Goal: Use online tool/utility

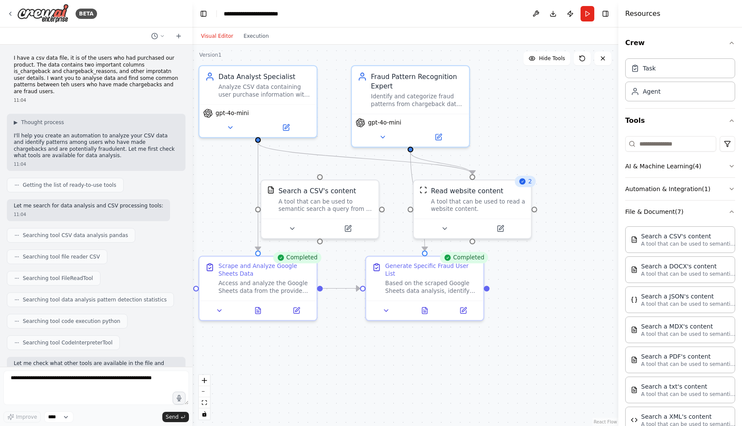
scroll to position [8287, 0]
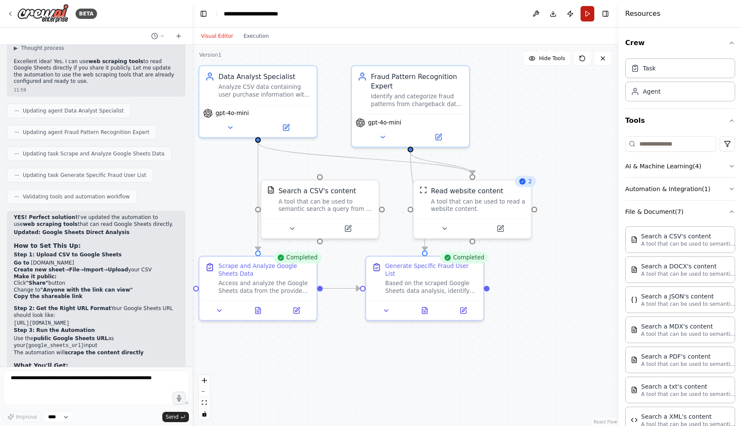
click at [583, 14] on button "Run" at bounding box center [588, 13] width 14 height 15
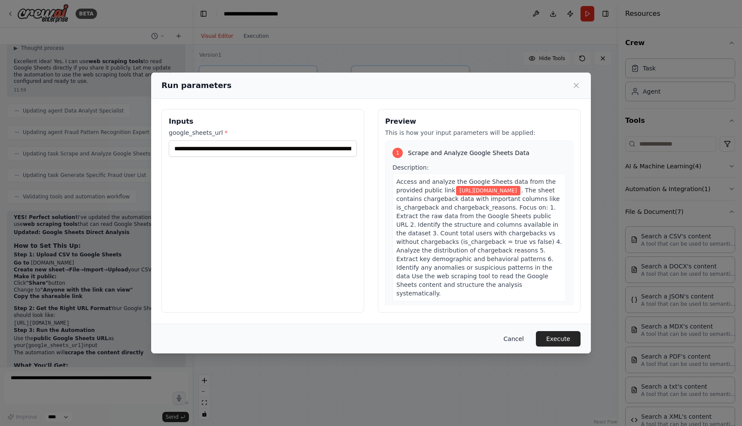
click at [522, 339] on button "Cancel" at bounding box center [514, 338] width 34 height 15
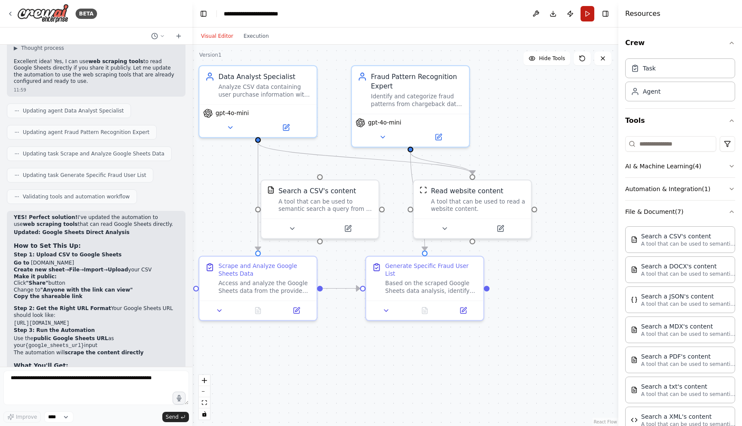
click at [588, 12] on button "Run" at bounding box center [588, 13] width 14 height 15
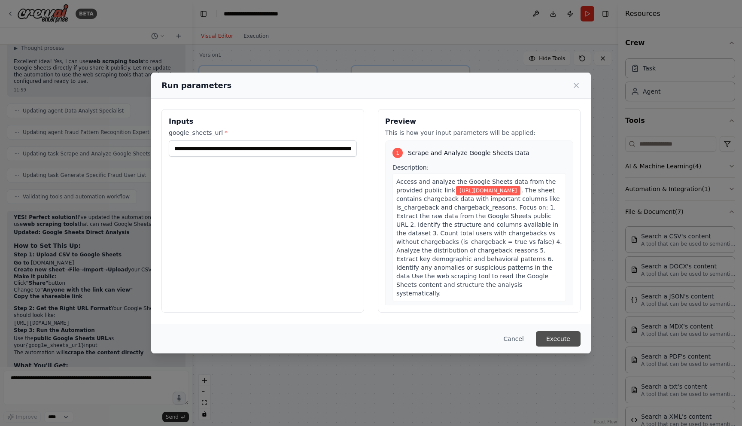
click at [562, 339] on button "Execute" at bounding box center [558, 338] width 45 height 15
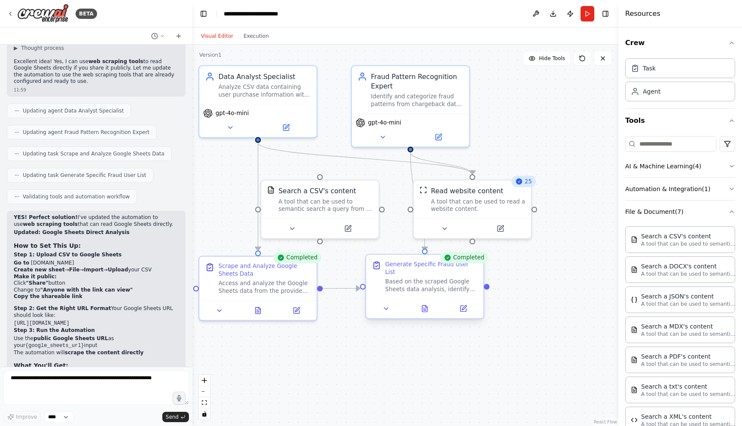
click at [426, 315] on div at bounding box center [424, 308] width 117 height 19
click at [427, 311] on icon at bounding box center [429, 308] width 5 height 6
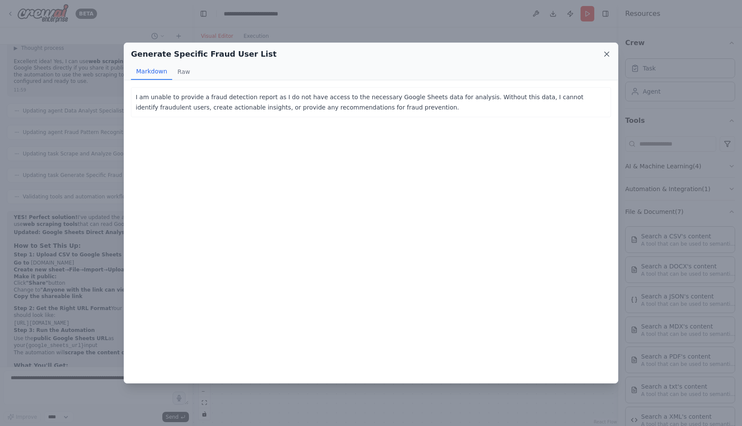
click at [608, 58] on icon at bounding box center [607, 54] width 9 height 9
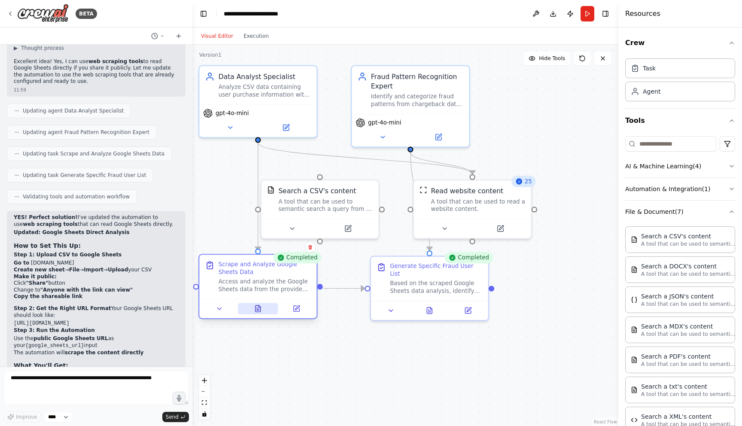
click at [257, 309] on icon at bounding box center [258, 309] width 8 height 8
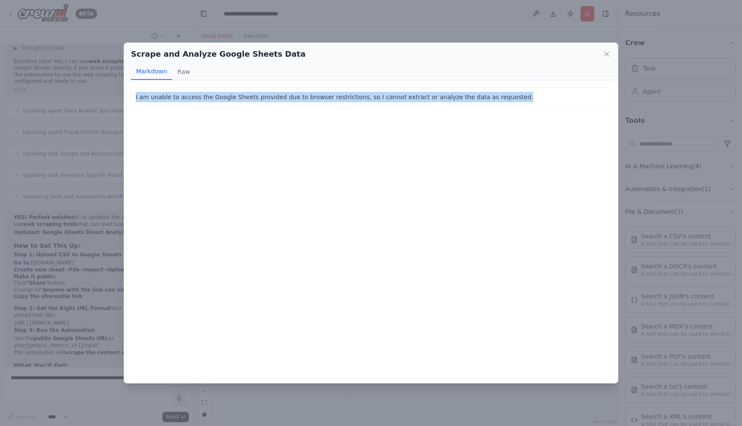
drag, startPoint x: 506, startPoint y: 94, endPoint x: 130, endPoint y: 95, distance: 375.9
click at [130, 95] on div "I am unable to access the Google Sheets provided due to browser restrictions, s…" at bounding box center [371, 231] width 494 height 303
copy p "I am unable to access the Google Sheets provided due to browser restrictions, s…"
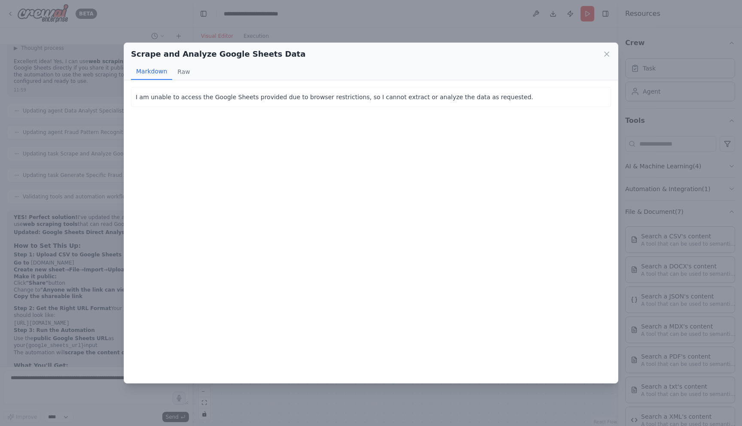
click at [68, 273] on div "Scrape and Analyze Google Sheets Data Markdown Raw I am unable to access the Go…" at bounding box center [371, 213] width 742 height 426
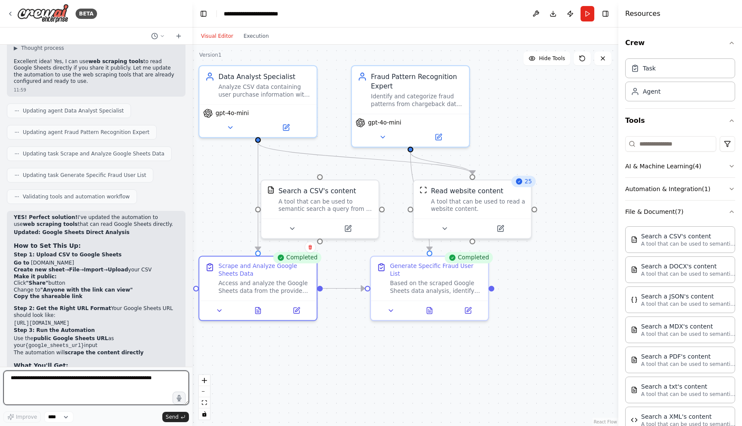
click at [92, 384] on textarea at bounding box center [96, 388] width 186 height 34
paste textarea "**********"
type textarea "**********"
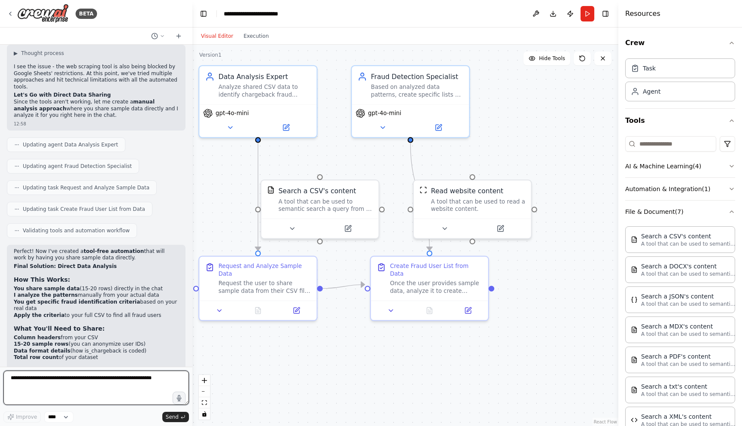
scroll to position [8782, 0]
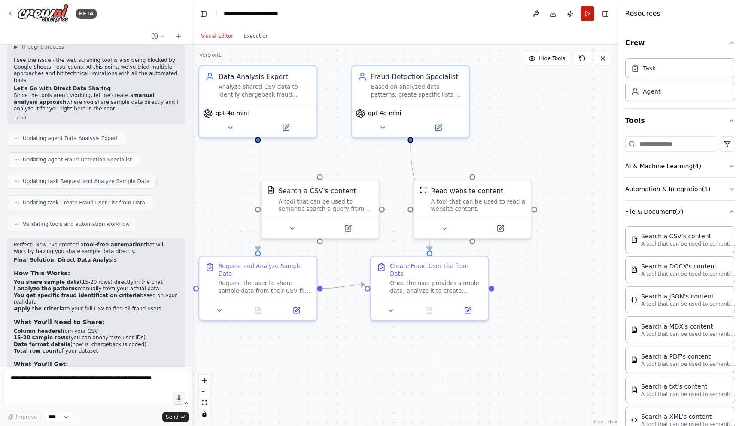
click at [590, 17] on button "Run" at bounding box center [588, 13] width 14 height 15
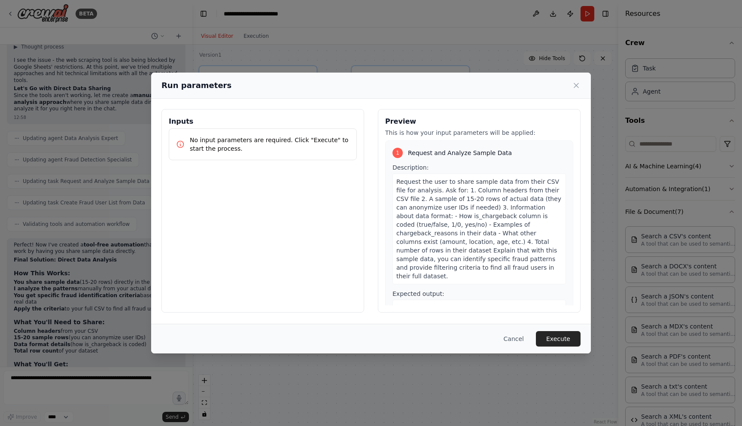
click at [281, 149] on p "No input parameters are required. Click "Execute" to start the process." at bounding box center [270, 144] width 160 height 17
click at [519, 341] on button "Cancel" at bounding box center [514, 338] width 34 height 15
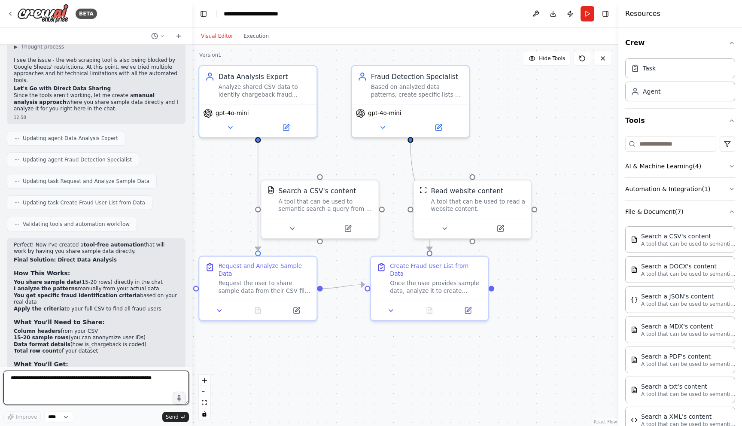
click at [103, 384] on textarea at bounding box center [96, 388] width 186 height 34
paste textarea "**********"
type textarea "**********"
paste textarea "**********"
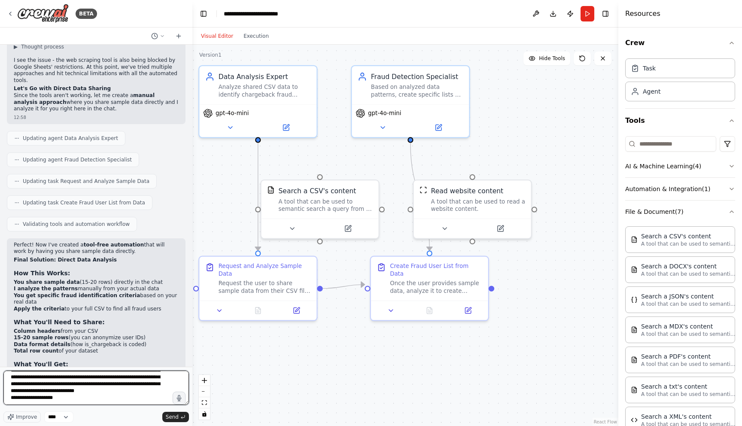
type textarea "**********"
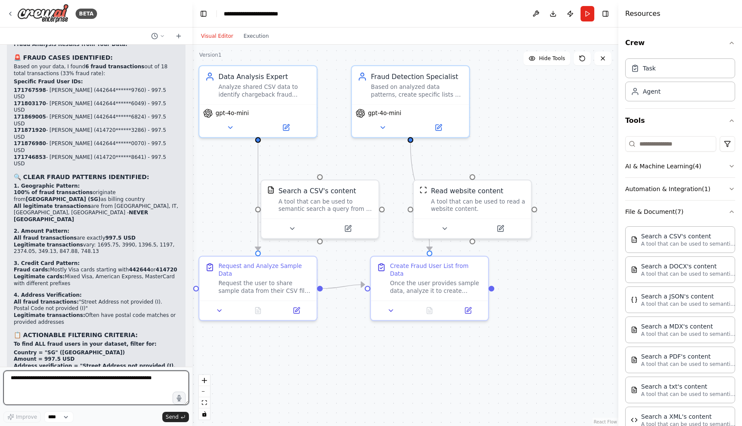
scroll to position [10285, 0]
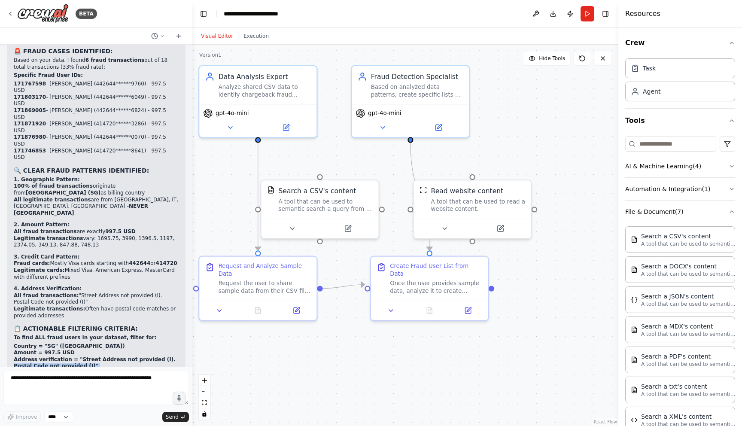
drag, startPoint x: 137, startPoint y: 263, endPoint x: 13, endPoint y: 258, distance: 124.7
click at [13, 258] on div "▶ Thought process Perfect! I can see your actual transaction data. Let me analy…" at bounding box center [96, 236] width 179 height 470
drag, startPoint x: 12, startPoint y: 263, endPoint x: 137, endPoint y: 265, distance: 125.0
click at [137, 265] on div "▶ Thought process Perfect! I can see your actual transaction data. Let me analy…" at bounding box center [96, 236] width 179 height 470
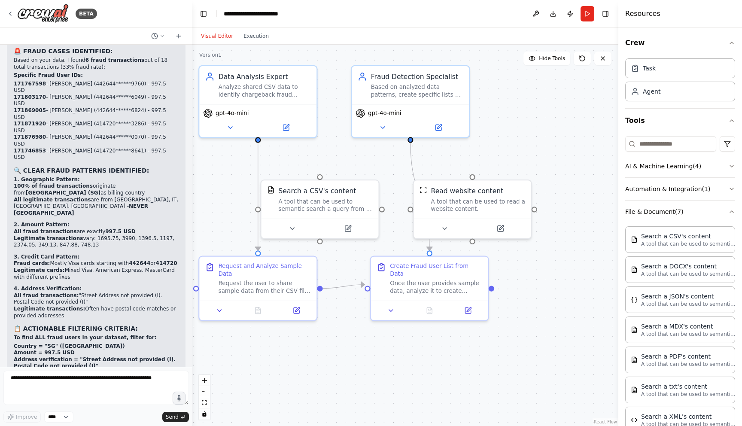
click at [137, 370] on li "Credit cards starting with 442644 or 414720" at bounding box center [96, 373] width 165 height 7
drag, startPoint x: 10, startPoint y: 232, endPoint x: 145, endPoint y: 265, distance: 138.8
click at [145, 265] on div "▶ Thought process Perfect! I can see your actual transaction data. Let me analy…" at bounding box center [96, 236] width 179 height 470
copy ol "Country = "SG" ([GEOGRAPHIC_DATA]) Amount = 997.5 USD Address verification = "S…"
drag, startPoint x: 101, startPoint y: 316, endPoint x: 136, endPoint y: 330, distance: 37.3
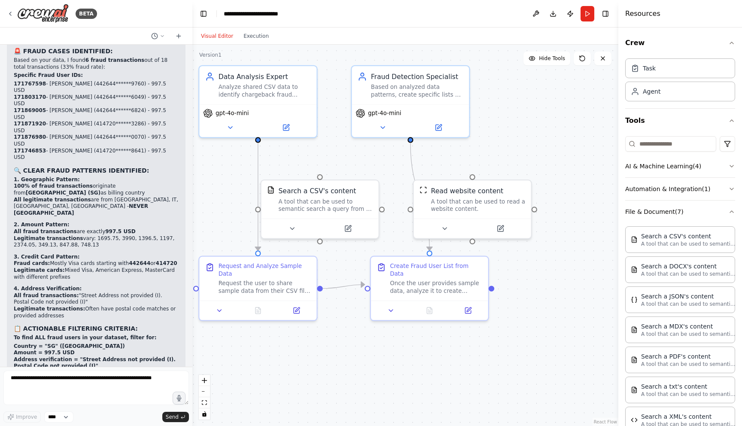
click at [136, 424] on p "This is a very clear fraud pattern - Singapore-based transactions with specific…" at bounding box center [96, 434] width 165 height 20
copy strong "Singapore-based transactions with specific characteristics are 100% fraudulent …"
click at [111, 380] on textarea at bounding box center [96, 388] width 186 height 34
paste textarea "**********"
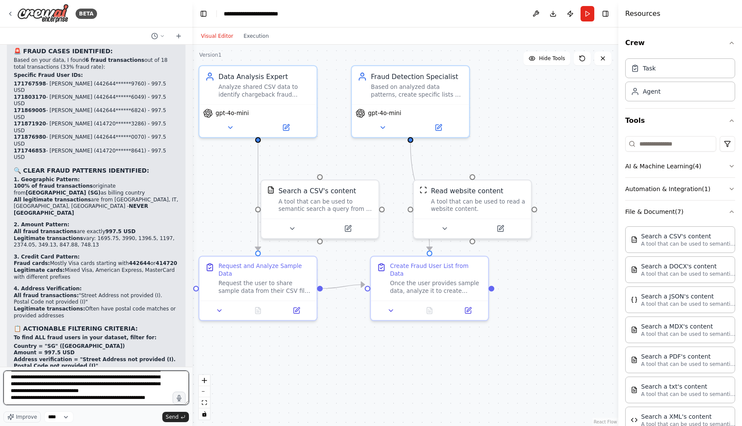
scroll to position [7359, 0]
type textarea "**********"
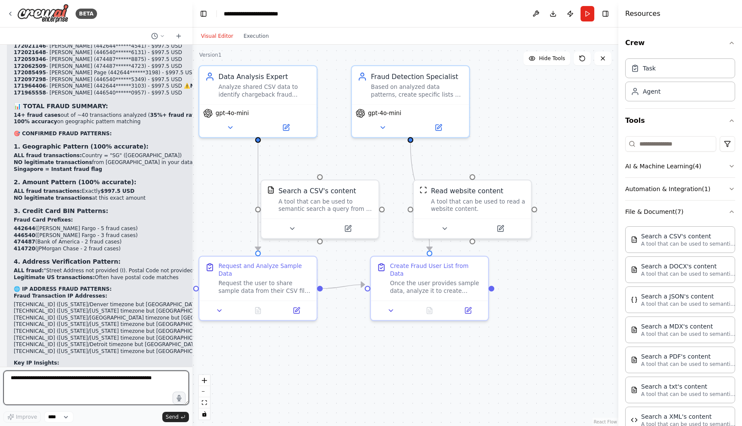
scroll to position [12266, 0]
type textarea "**********"
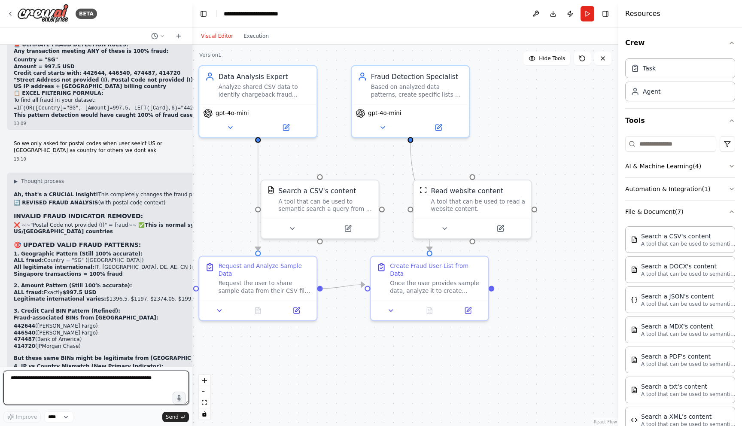
scroll to position [12621, 0]
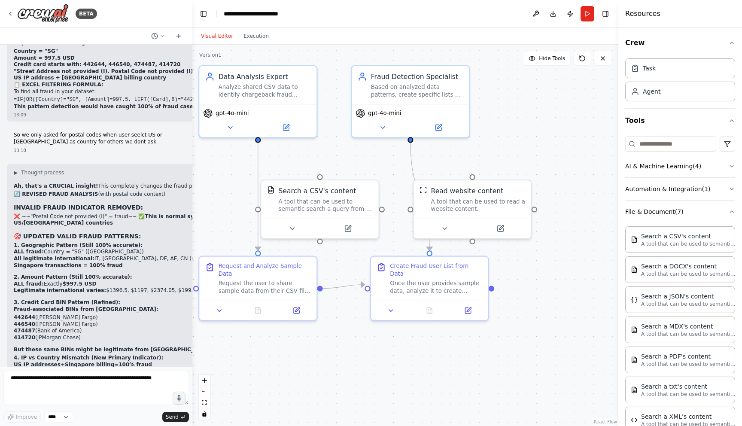
drag, startPoint x: 15, startPoint y: 263, endPoint x: 92, endPoint y: 311, distance: 90.3
click at [92, 311] on div "▶ Thought process Ah, that's a CRUCIAL insight! This completely changes the fra…" at bounding box center [172, 324] width 316 height 310
copy div "Tier 1 (100% Fraud): Country = "SG" ([GEOGRAPHIC_DATA]) Amount = 997.5 USD + No…"
click at [92, 426] on li "IP country ≠ billing country" at bounding box center [172, 433] width 316 height 7
drag, startPoint x: 92, startPoint y: 311, endPoint x: 17, endPoint y: 259, distance: 91.2
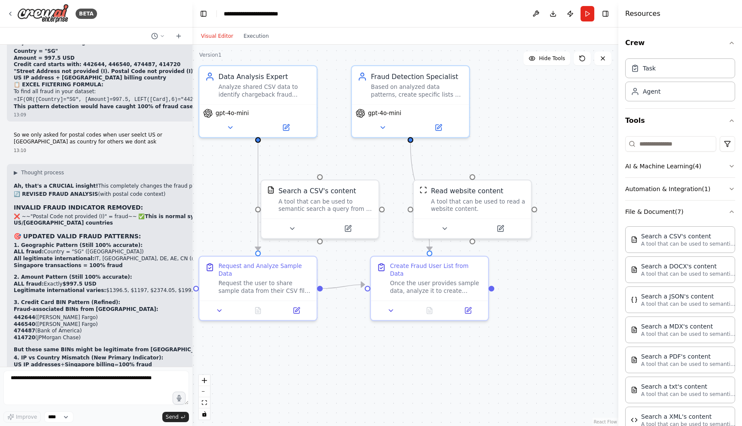
click at [17, 259] on div "▶ Thought process Ah, that's a CRUCIAL insight! This completely changes the fra…" at bounding box center [172, 324] width 316 height 310
